Goal: Task Accomplishment & Management: Complete application form

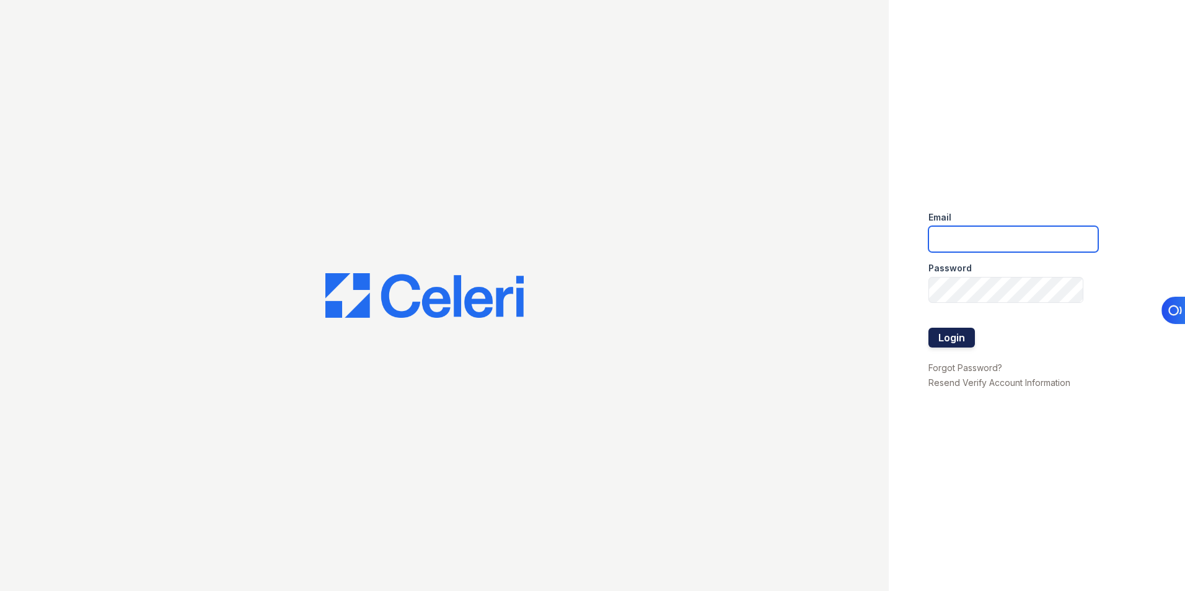
type input "[EMAIL_ADDRESS][DOMAIN_NAME]"
click at [949, 339] on button "Login" at bounding box center [951, 338] width 46 height 20
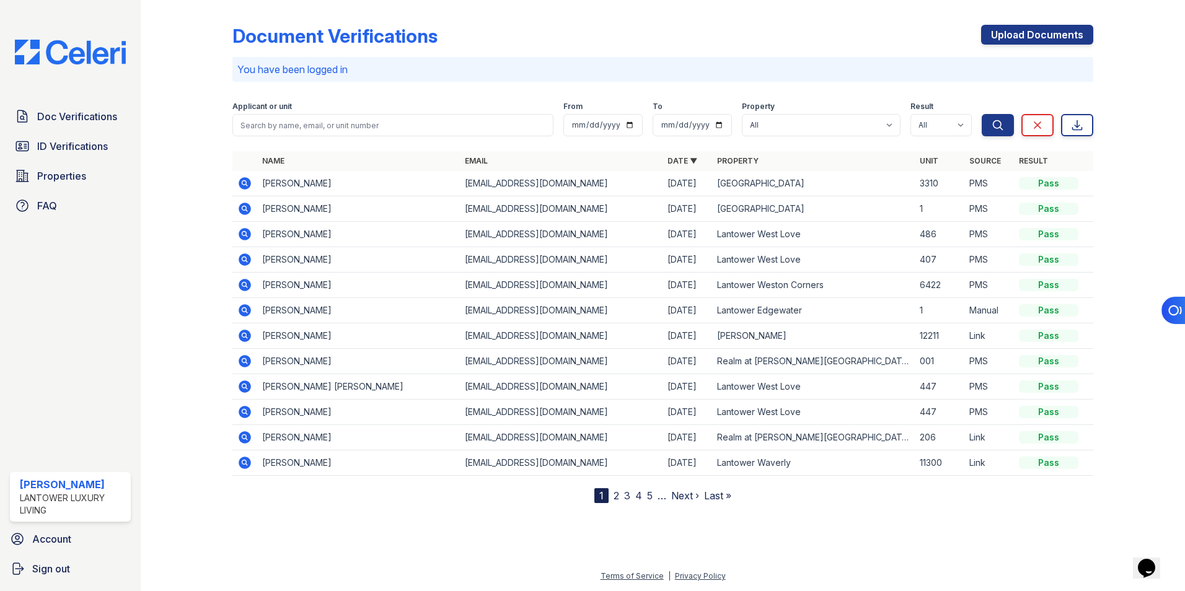
drag, startPoint x: 1017, startPoint y: 36, endPoint x: 813, endPoint y: 58, distance: 205.7
click at [1017, 36] on link "Upload Documents" at bounding box center [1037, 35] width 112 height 20
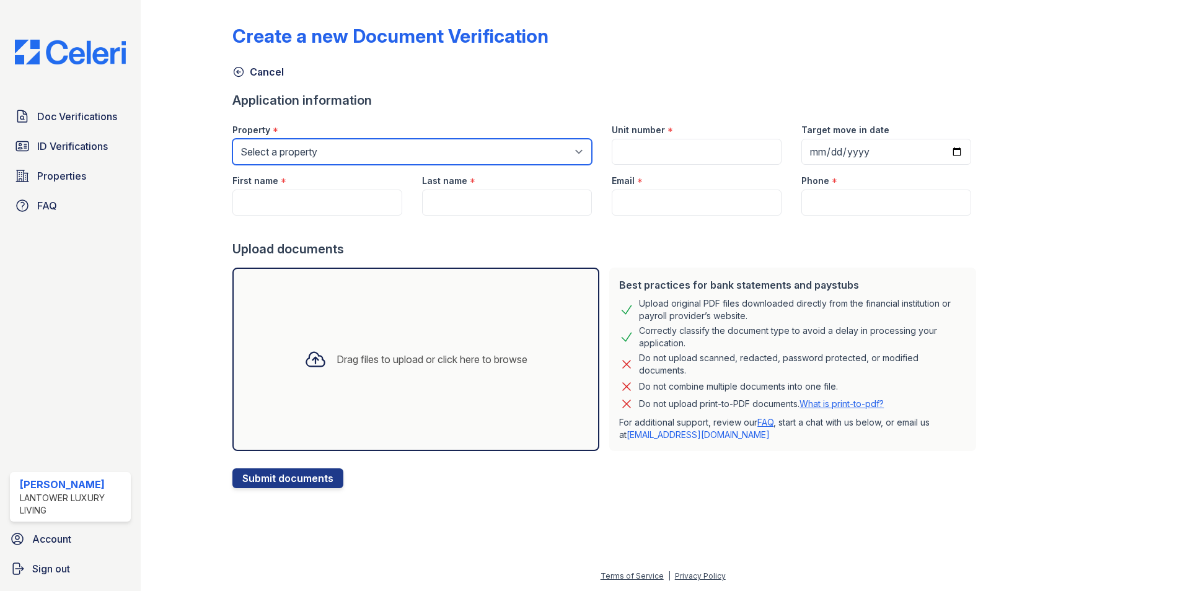
drag, startPoint x: 350, startPoint y: 139, endPoint x: 350, endPoint y: 164, distance: 24.8
click at [350, 139] on select "Select a property Lantower [PERSON_NAME] [GEOGRAPHIC_DATA] [GEOGRAPHIC_DATA][PE…" at bounding box center [411, 152] width 359 height 26
select select "4684"
click at [232, 139] on select "Select a property Lantower [PERSON_NAME] [GEOGRAPHIC_DATA] [GEOGRAPHIC_DATA][PE…" at bounding box center [411, 152] width 359 height 26
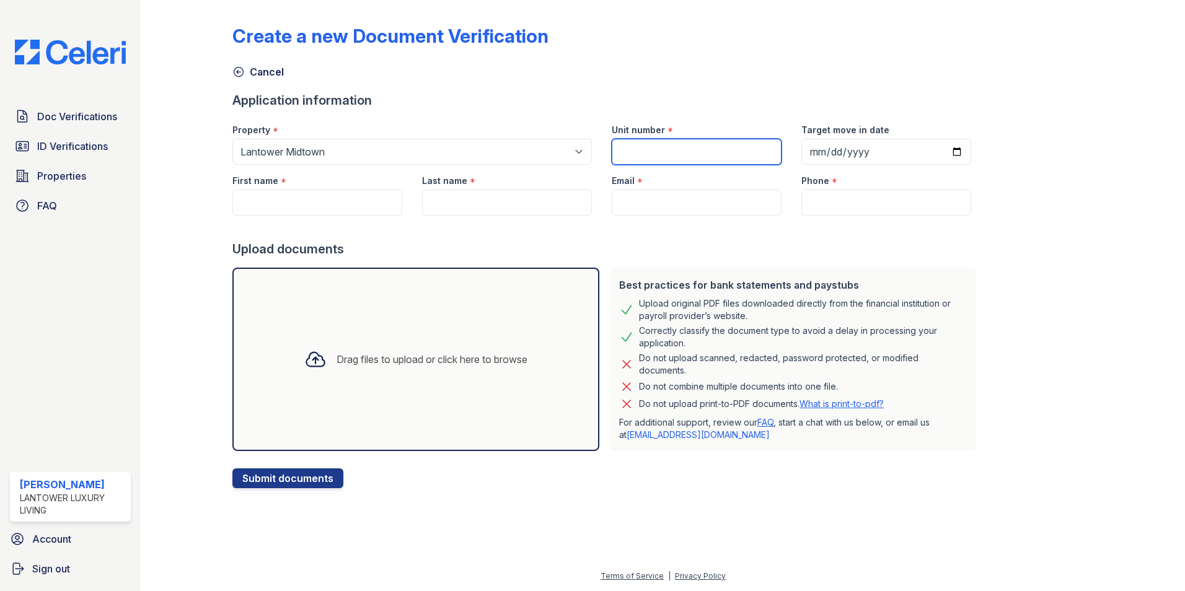
click at [617, 151] on input "Unit number" at bounding box center [697, 152] width 170 height 26
type input "1-514"
click at [305, 204] on input "First name" at bounding box center [317, 203] width 170 height 26
type input "Jolinissa"
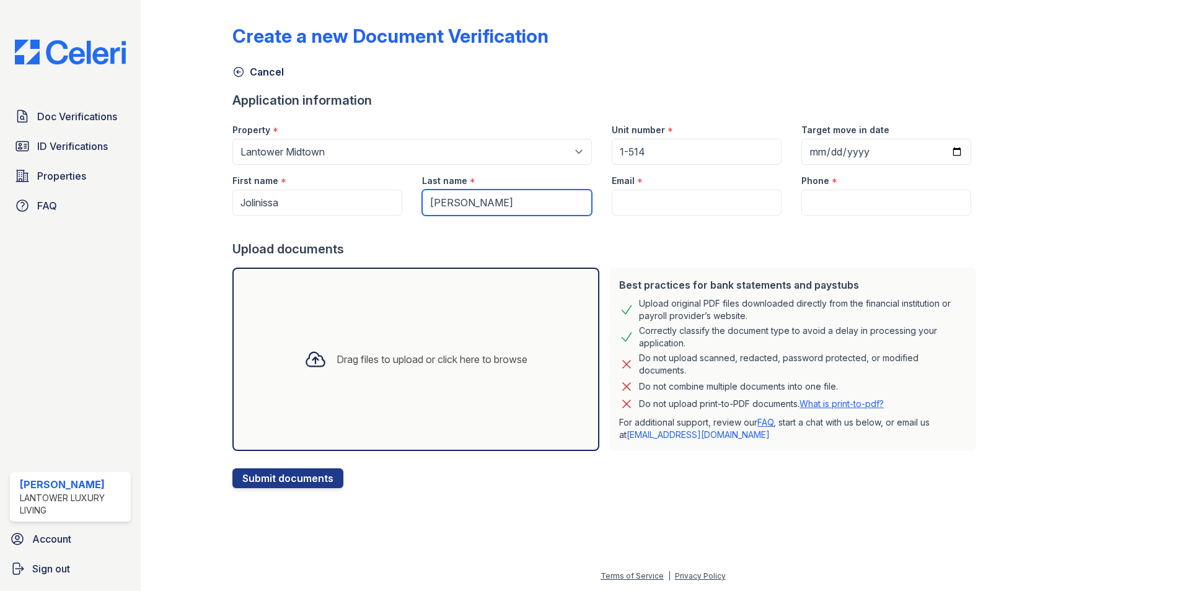
type input "[PERSON_NAME]"
click at [346, 363] on div "Drag files to upload or click here to browse" at bounding box center [432, 359] width 191 height 15
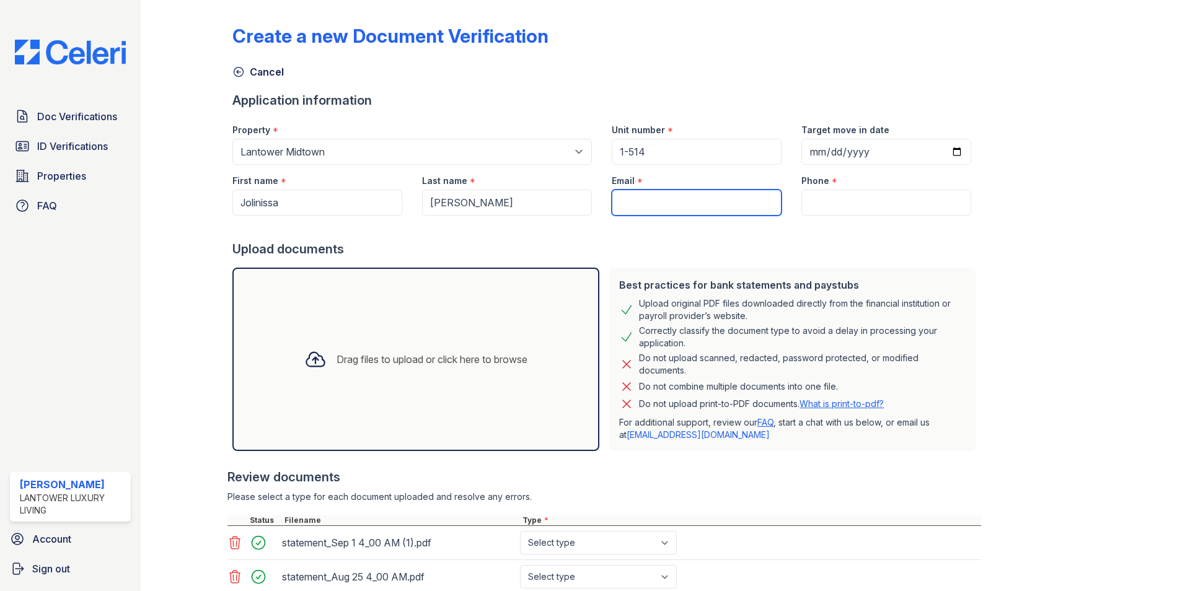
paste input "[EMAIL_ADDRESS][DOMAIN_NAME]"
type input "[EMAIL_ADDRESS][DOMAIN_NAME]"
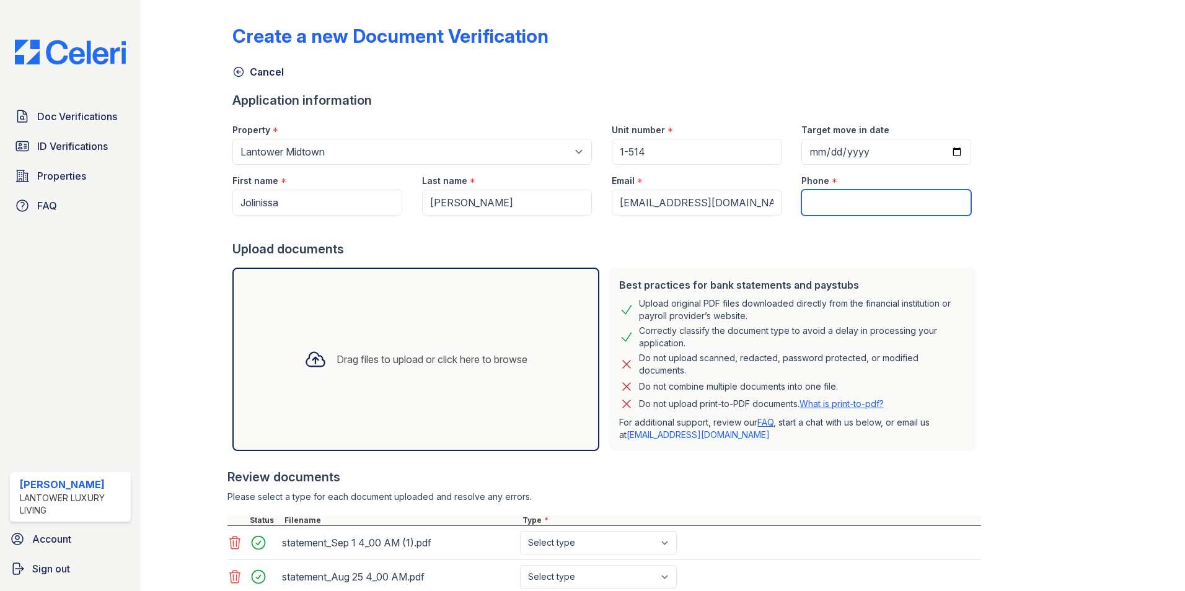
click at [801, 204] on input "Phone" at bounding box center [886, 203] width 170 height 26
paste input "[PHONE_NUMBER]"
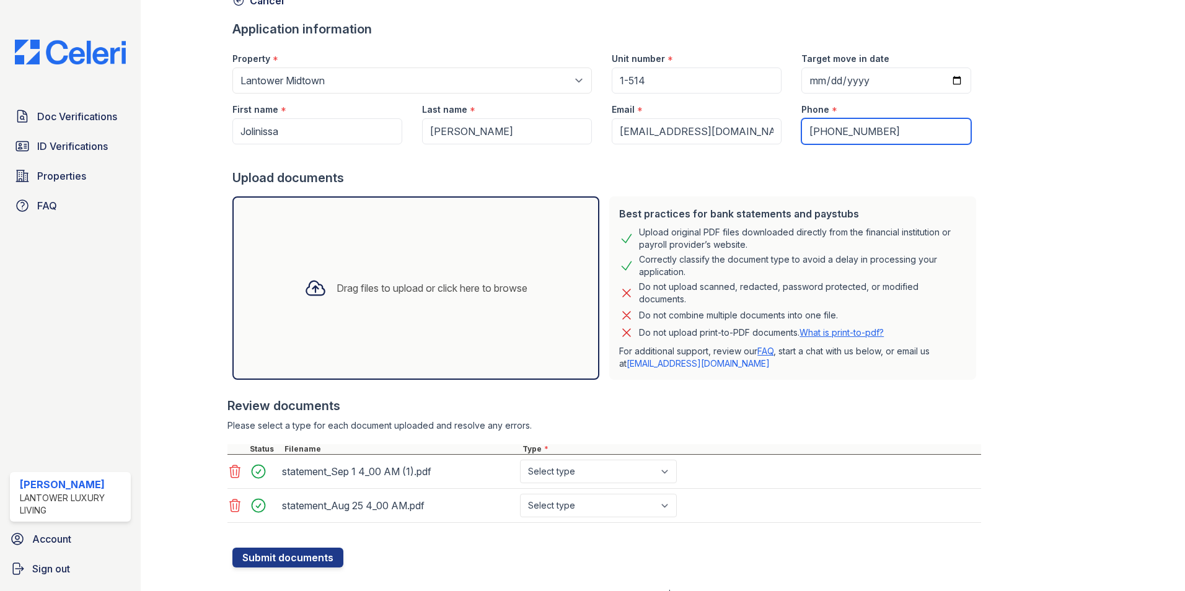
scroll to position [90, 0]
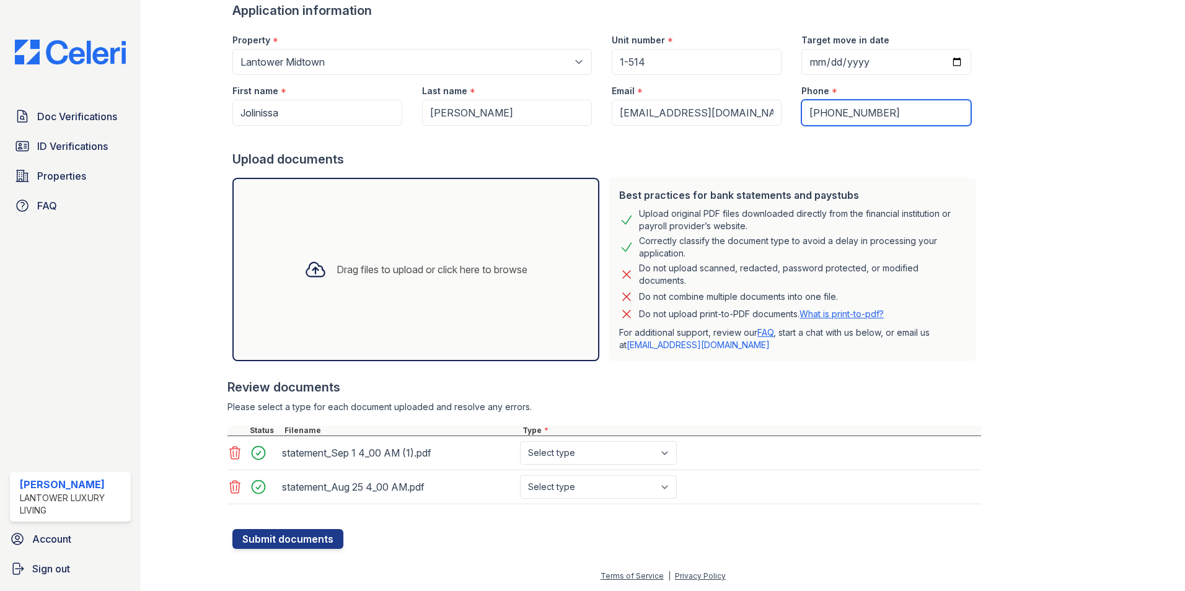
type input "[PHONE_NUMBER]"
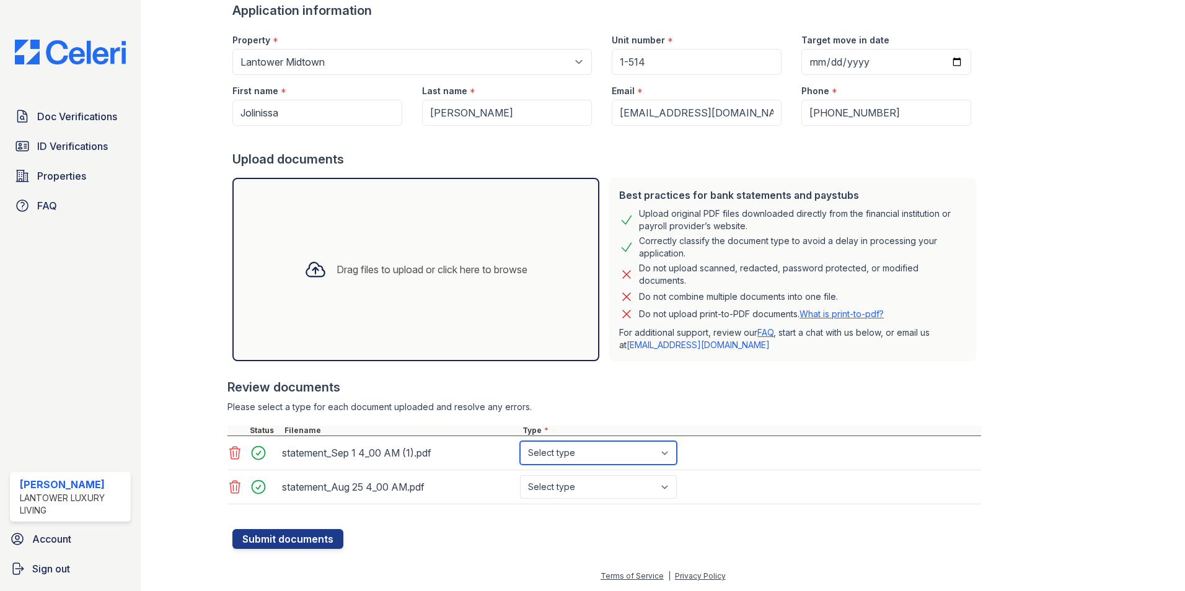
click at [550, 449] on select "Select type Paystub Bank Statement Offer Letter Tax Documents Benefit Award Let…" at bounding box center [598, 453] width 157 height 24
select select "paystub"
click at [520, 441] on select "Select type Paystub Bank Statement Offer Letter Tax Documents Benefit Award Let…" at bounding box center [598, 453] width 157 height 24
drag, startPoint x: 561, startPoint y: 482, endPoint x: 563, endPoint y: 489, distance: 7.8
click at [561, 482] on select "Select type Paystub Bank Statement Offer Letter Tax Documents Benefit Award Let…" at bounding box center [598, 487] width 157 height 24
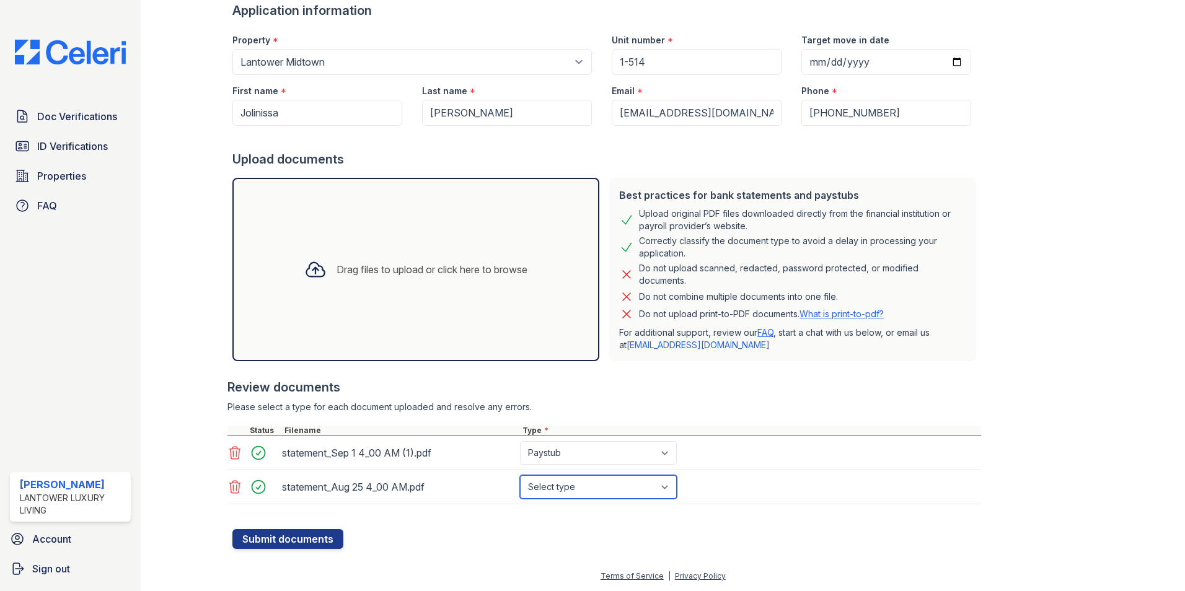
select select "paystub"
click at [520, 475] on select "Select type Paystub Bank Statement Offer Letter Tax Documents Benefit Award Let…" at bounding box center [598, 487] width 157 height 24
click at [257, 542] on button "Submit documents" at bounding box center [287, 539] width 111 height 20
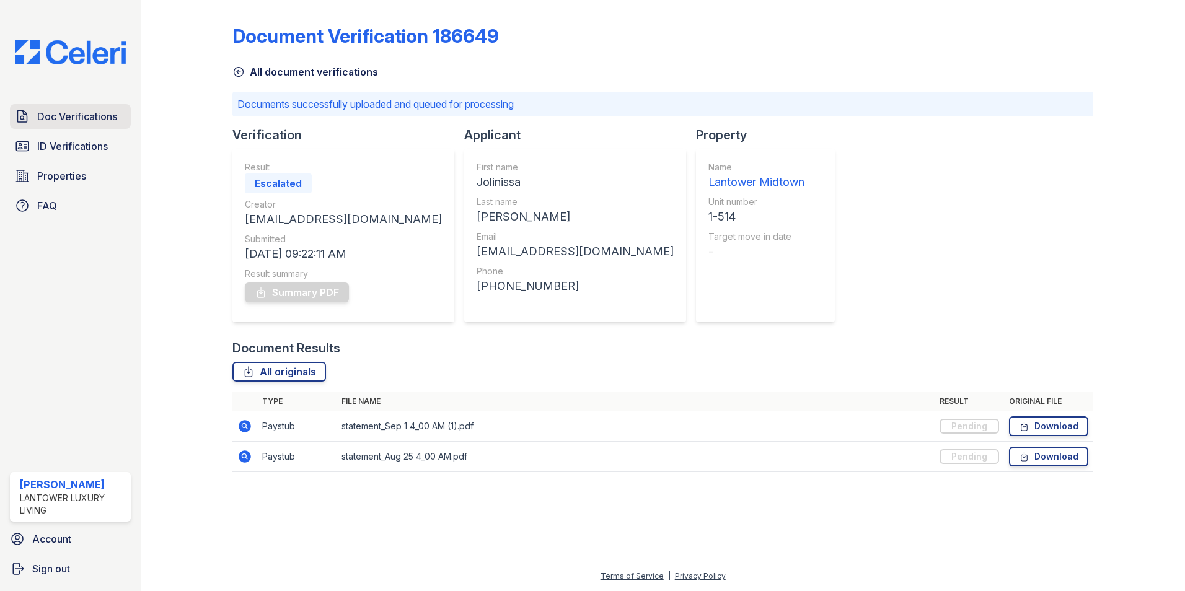
click at [79, 118] on span "Doc Verifications" at bounding box center [77, 116] width 80 height 15
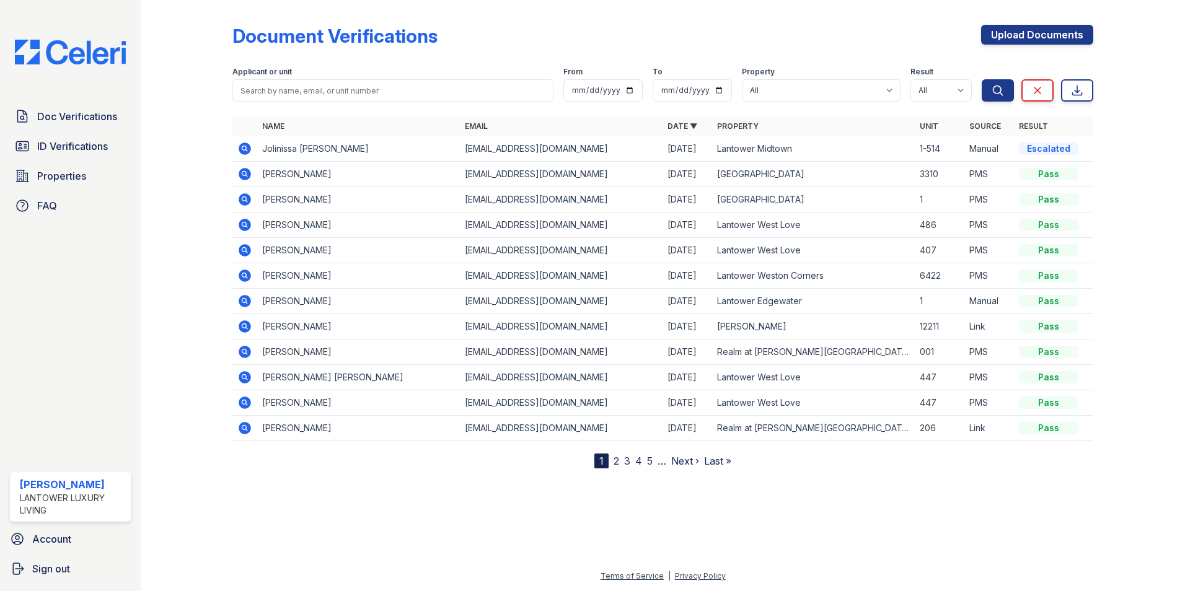
click at [242, 149] on icon at bounding box center [244, 148] width 15 height 15
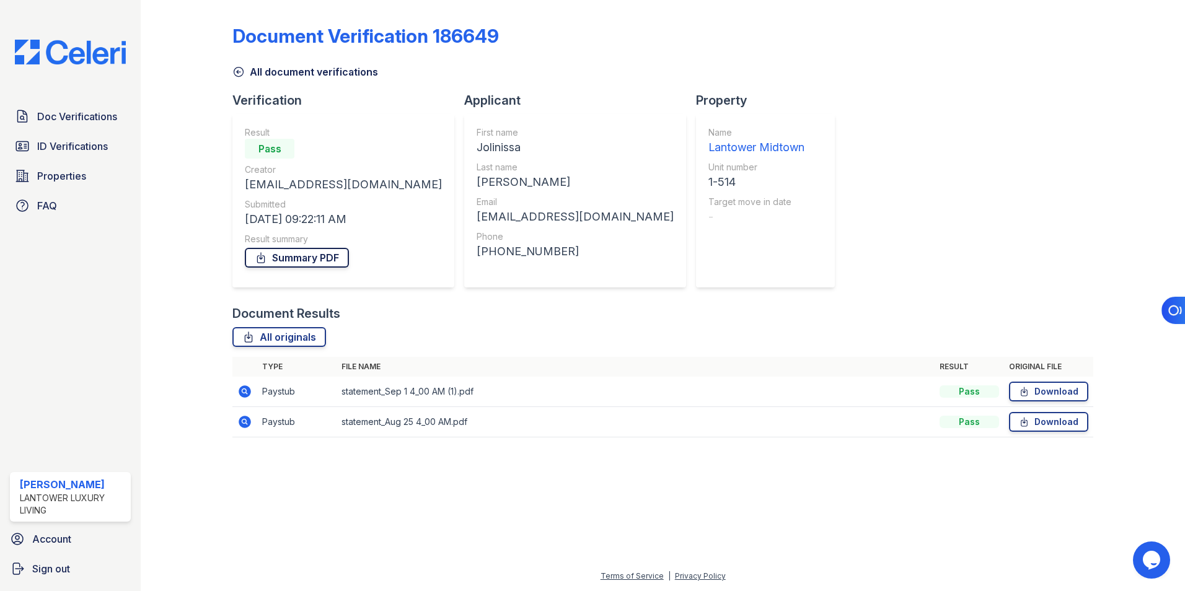
click at [283, 257] on link "Summary PDF" at bounding box center [297, 258] width 104 height 20
drag, startPoint x: 71, startPoint y: 109, endPoint x: 121, endPoint y: 105, distance: 50.4
click at [71, 109] on span "Doc Verifications" at bounding box center [77, 116] width 80 height 15
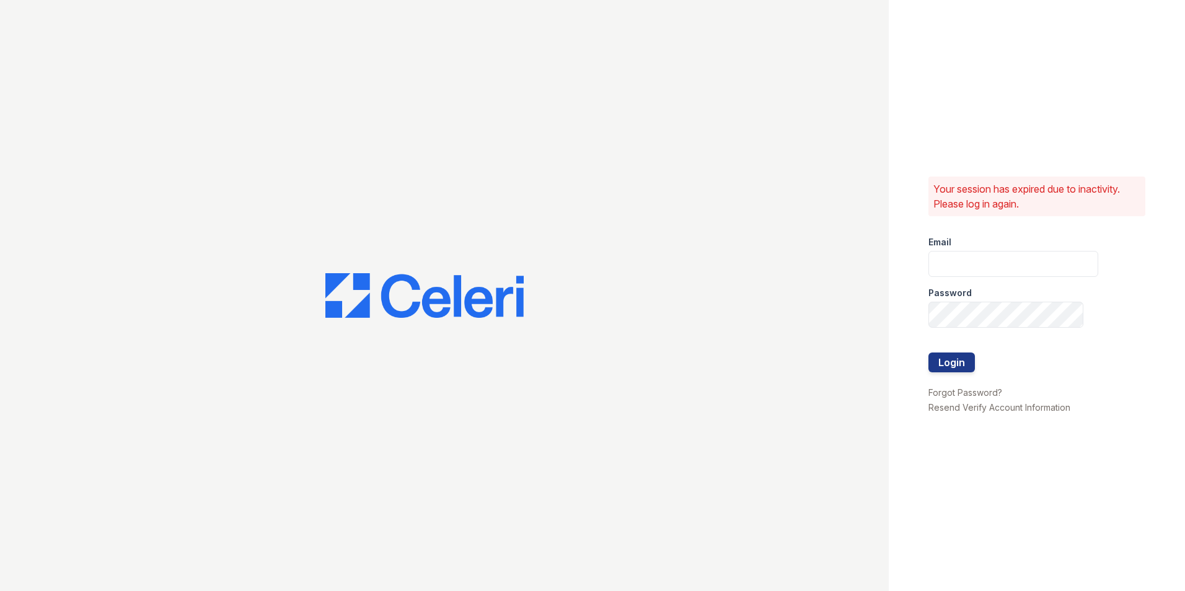
type input "[EMAIL_ADDRESS][DOMAIN_NAME]"
click at [953, 366] on button "Login" at bounding box center [951, 363] width 46 height 20
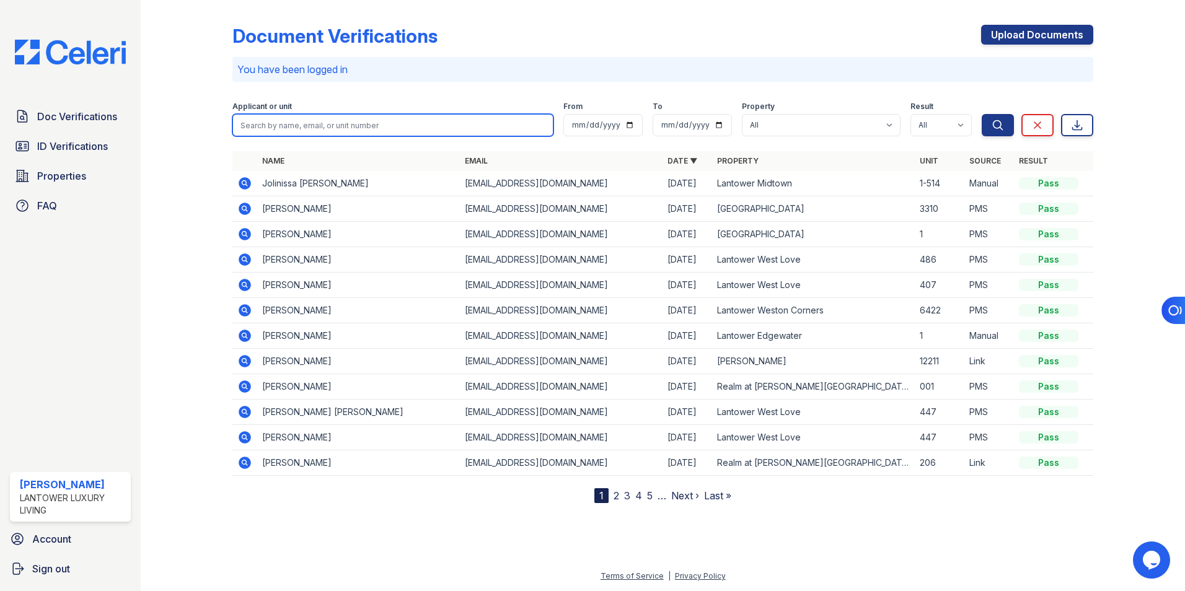
click at [254, 128] on input "search" at bounding box center [392, 125] width 321 height 22
type input "lyson"
click at [982, 114] on button "Search" at bounding box center [998, 125] width 32 height 22
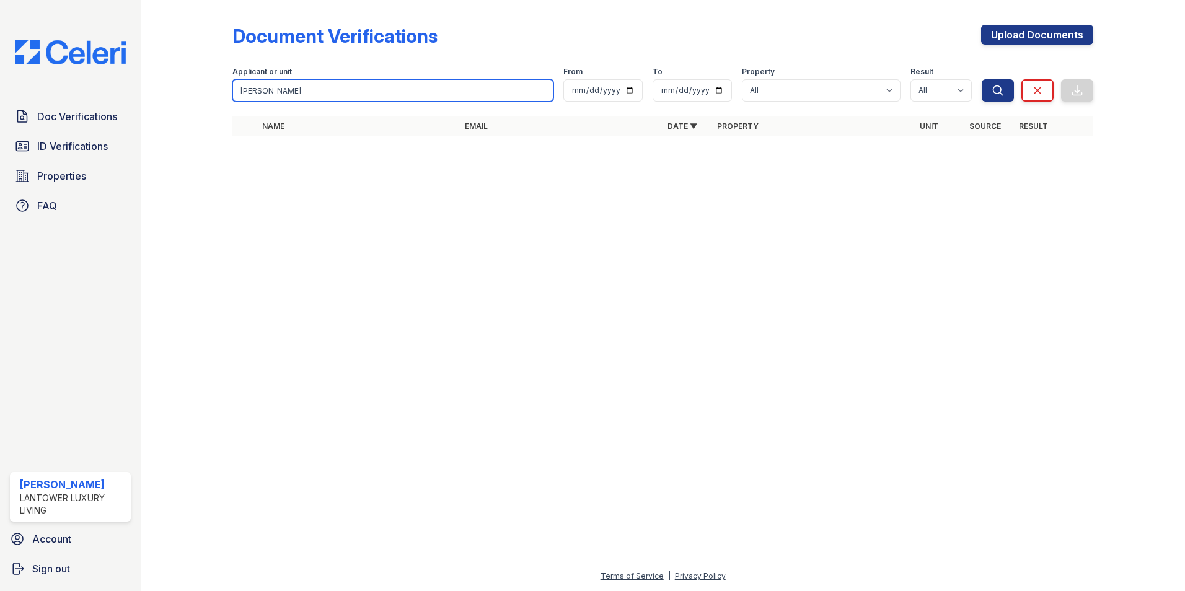
drag, startPoint x: 273, startPoint y: 95, endPoint x: 218, endPoint y: 95, distance: 54.5
click at [218, 95] on div "Document Verifications Upload Documents Filter Applicant or unit lyson From To …" at bounding box center [663, 84] width 1005 height 169
type input "alyson"
click at [982, 79] on button "Search" at bounding box center [998, 90] width 32 height 22
